Goal: Task Accomplishment & Management: Manage account settings

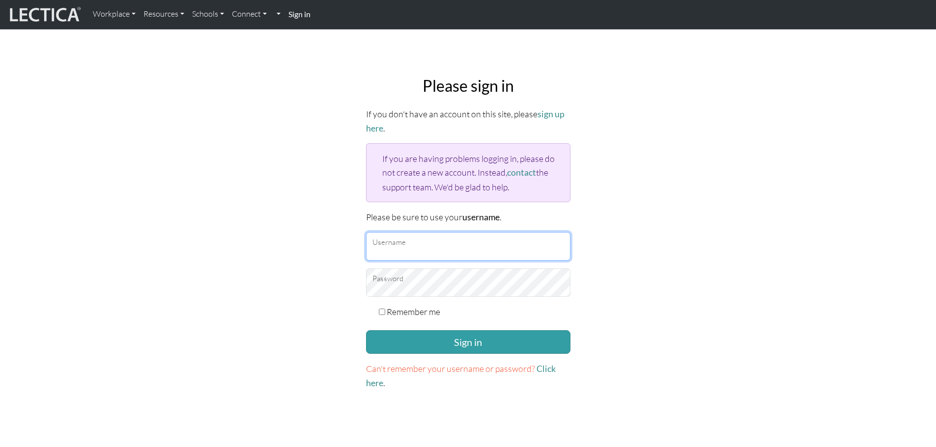
click at [444, 247] on input "Username" at bounding box center [468, 246] width 204 height 28
type input "[EMAIL_ADDRESS][DOMAIN_NAME]"
click at [396, 307] on label "Remember me" at bounding box center [414, 312] width 54 height 14
click at [385, 309] on input "Remember me" at bounding box center [382, 312] width 6 height 6
checkbox input "true"
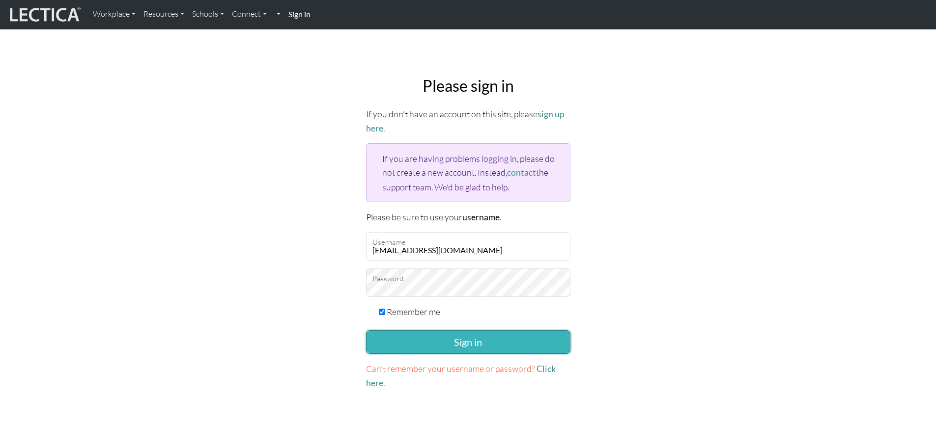
click at [415, 339] on button "Sign in" at bounding box center [468, 343] width 204 height 24
